Goal: Navigation & Orientation: Go to known website

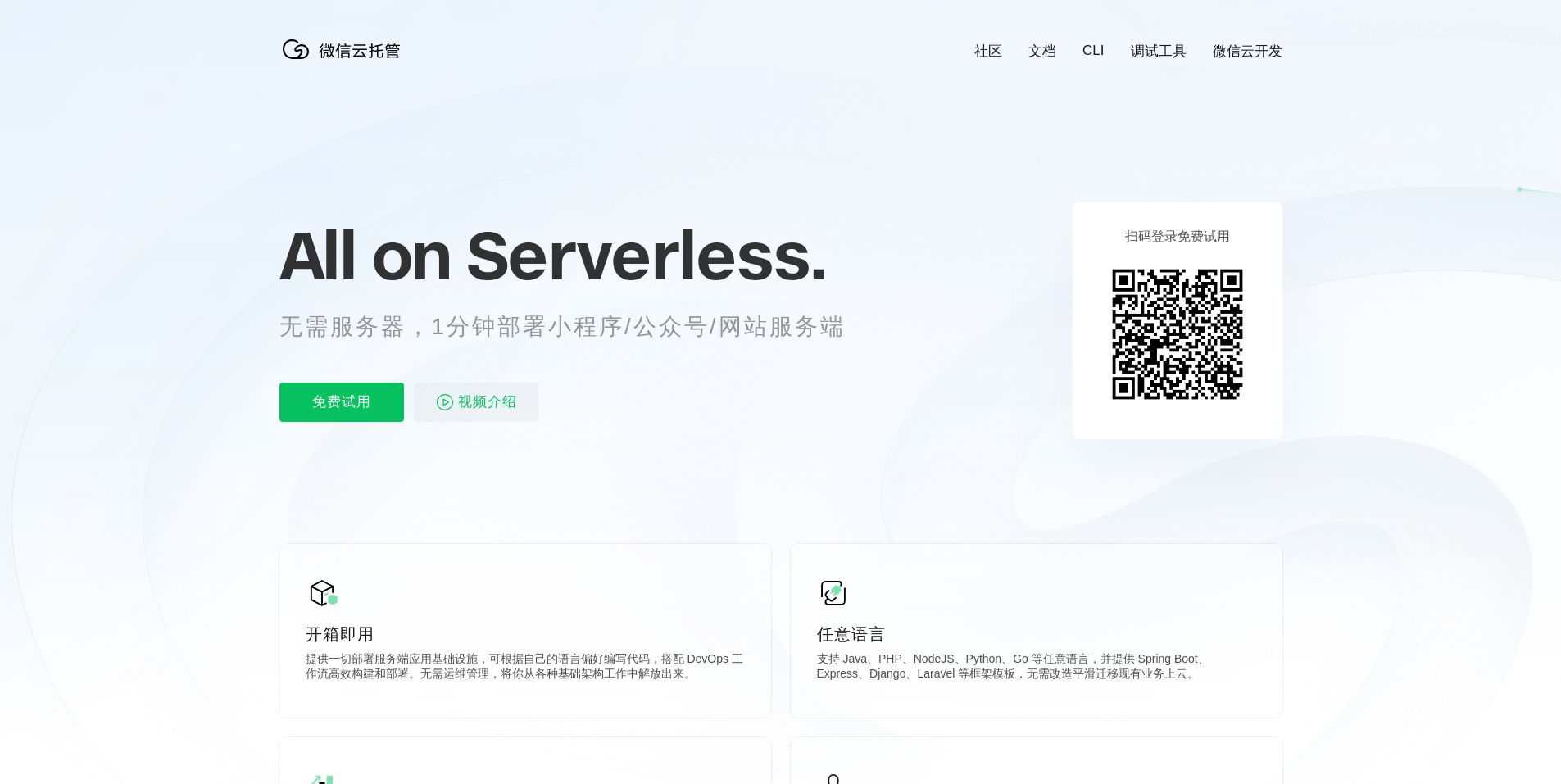
scroll to position [0, 2914]
